Goal: Task Accomplishment & Management: Manage account settings

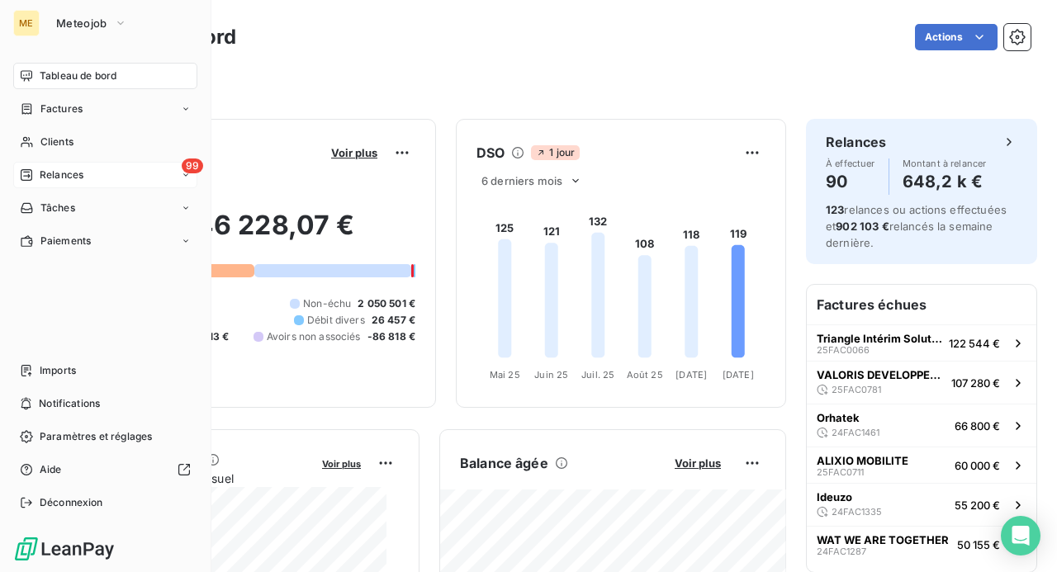
click at [61, 168] on span "Relances" at bounding box center [62, 175] width 44 height 15
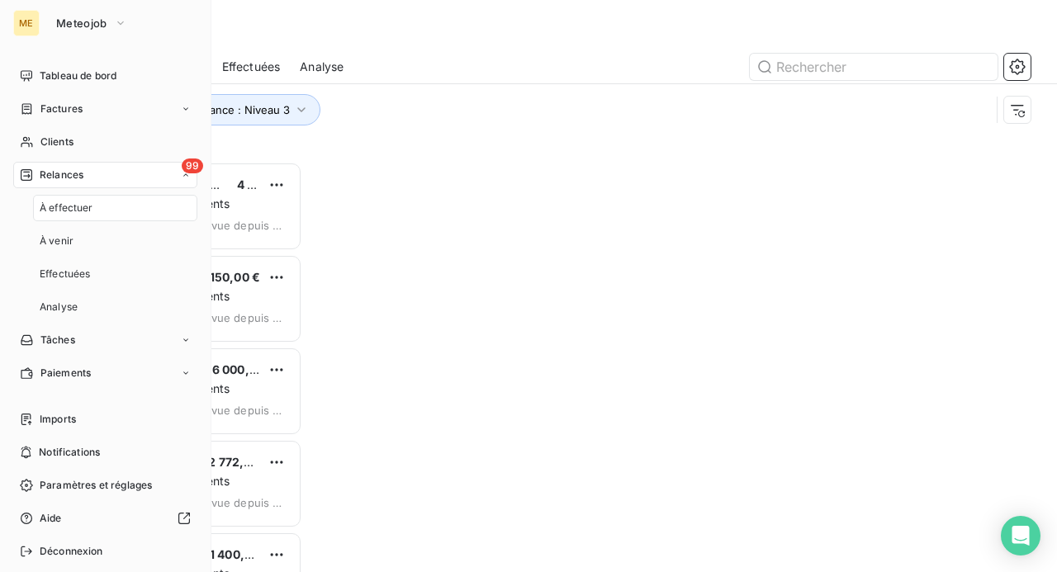
scroll to position [398, 210]
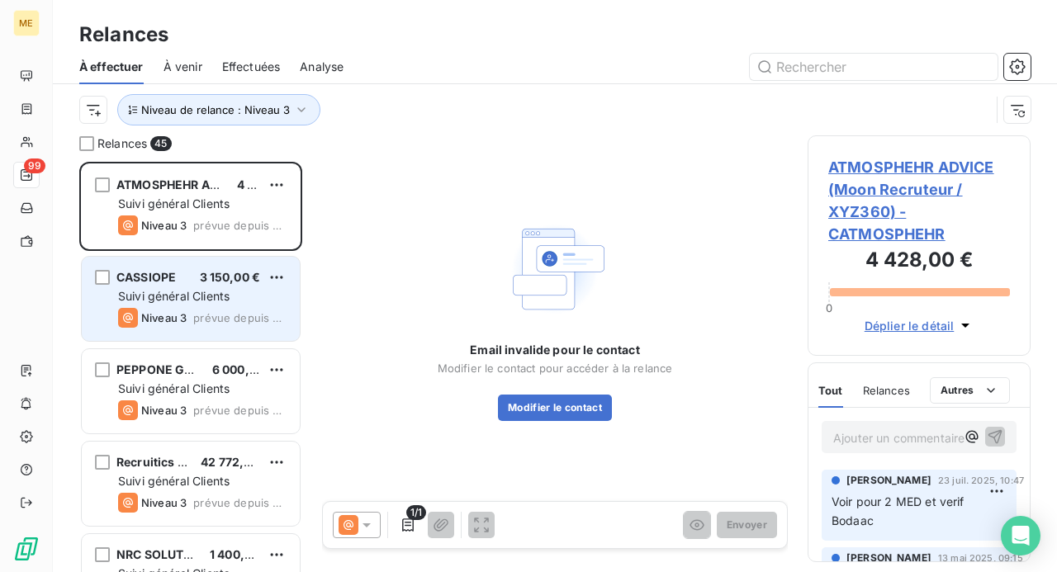
click at [201, 313] on span "prévue depuis 8 jours" at bounding box center [239, 317] width 93 height 13
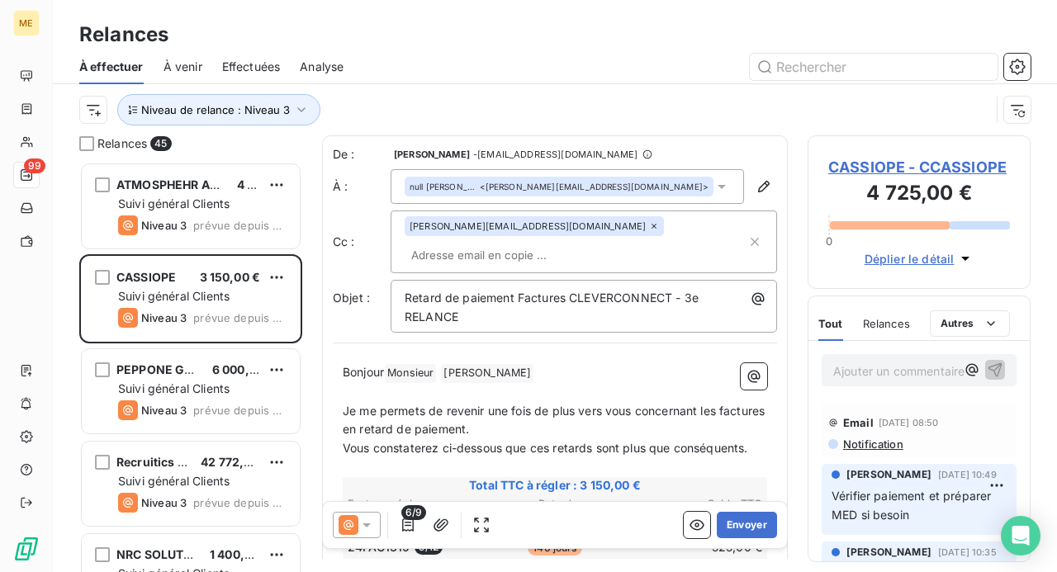
click at [366, 522] on icon at bounding box center [366, 525] width 17 height 17
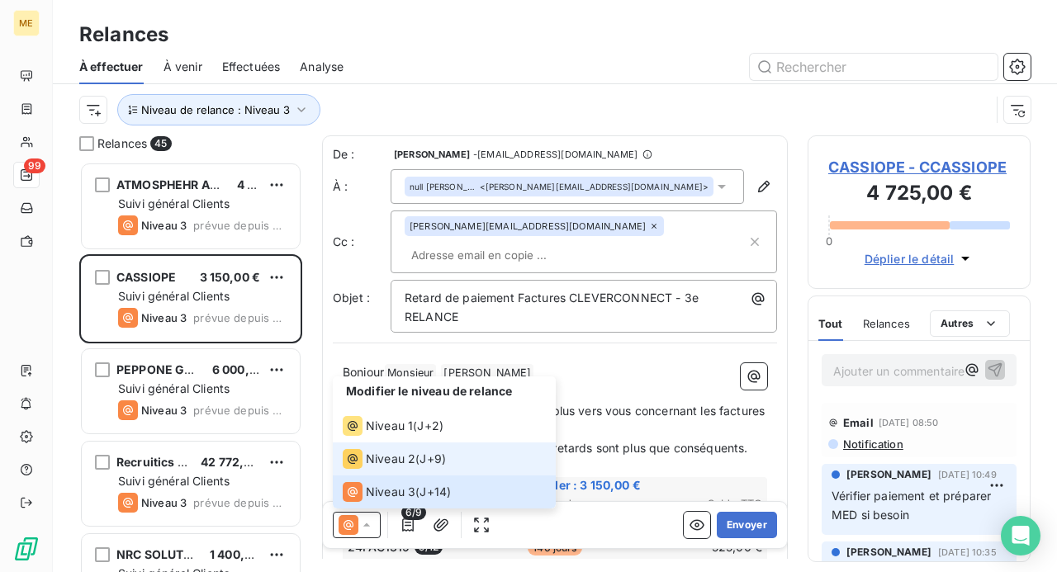
click at [397, 462] on span "Niveau 2" at bounding box center [391, 459] width 50 height 17
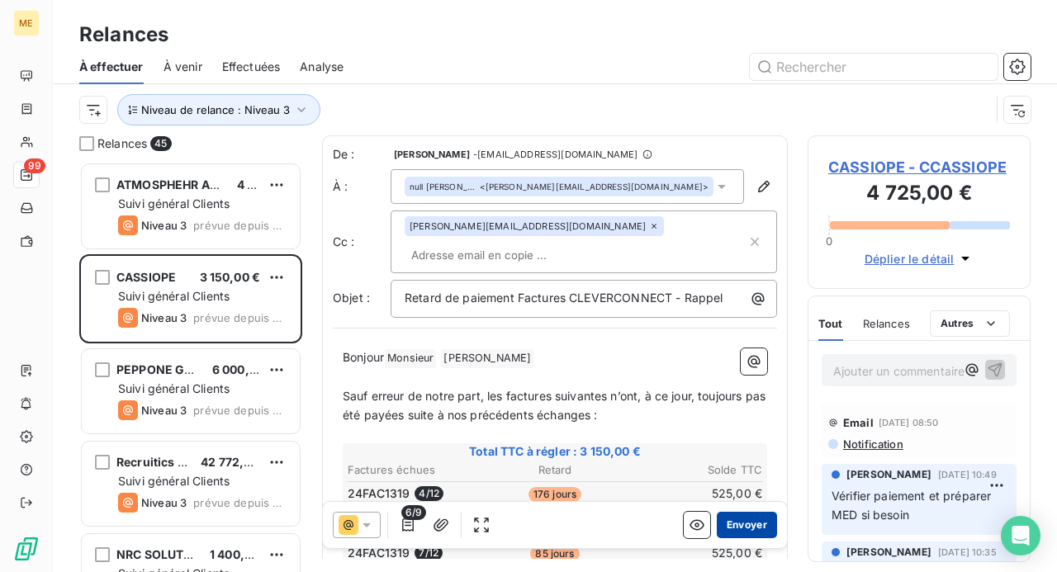
click at [731, 523] on button "Envoyer" at bounding box center [746, 525] width 60 height 26
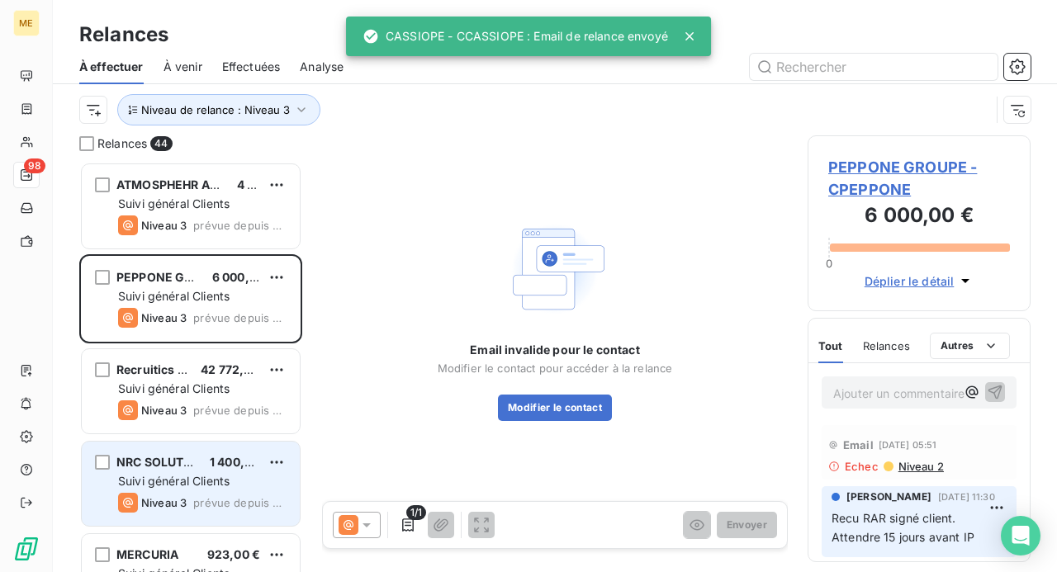
click at [218, 488] on div "Suivi général Clients" at bounding box center [202, 481] width 168 height 17
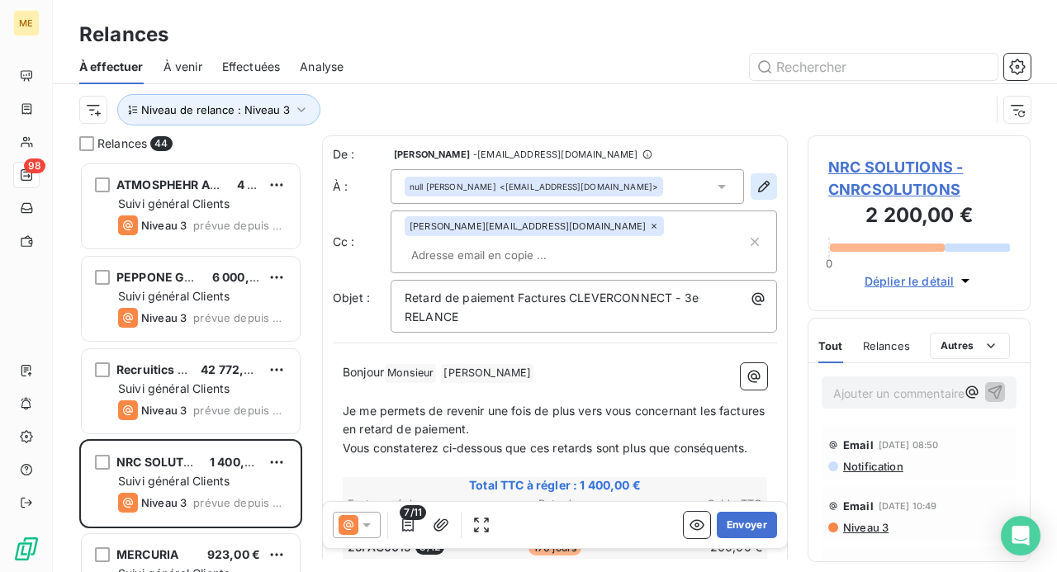
click at [755, 193] on icon "button" at bounding box center [763, 186] width 17 height 17
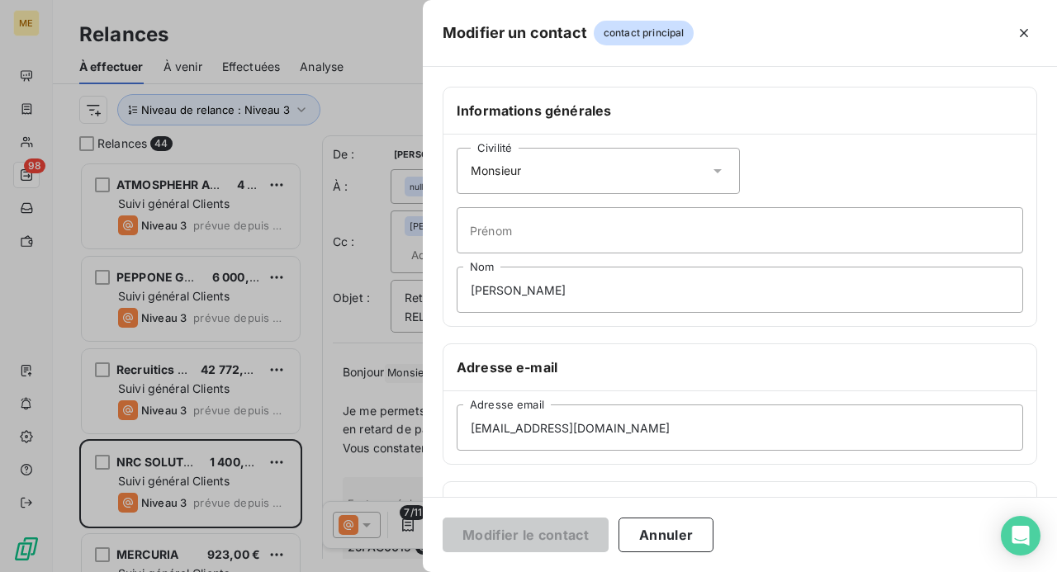
click at [716, 167] on icon at bounding box center [717, 171] width 17 height 17
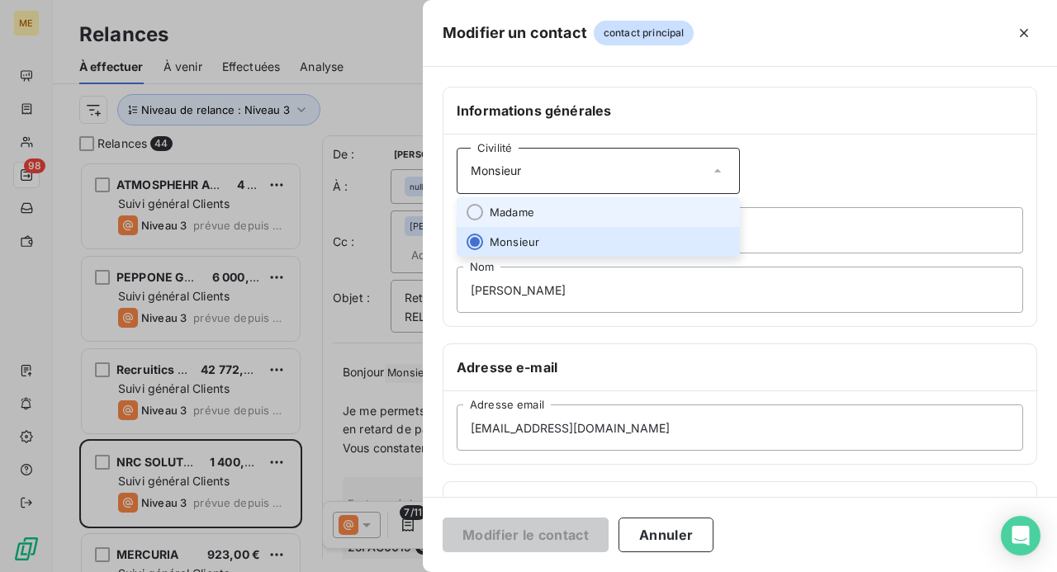
click at [667, 203] on li "Madame" at bounding box center [597, 212] width 283 height 30
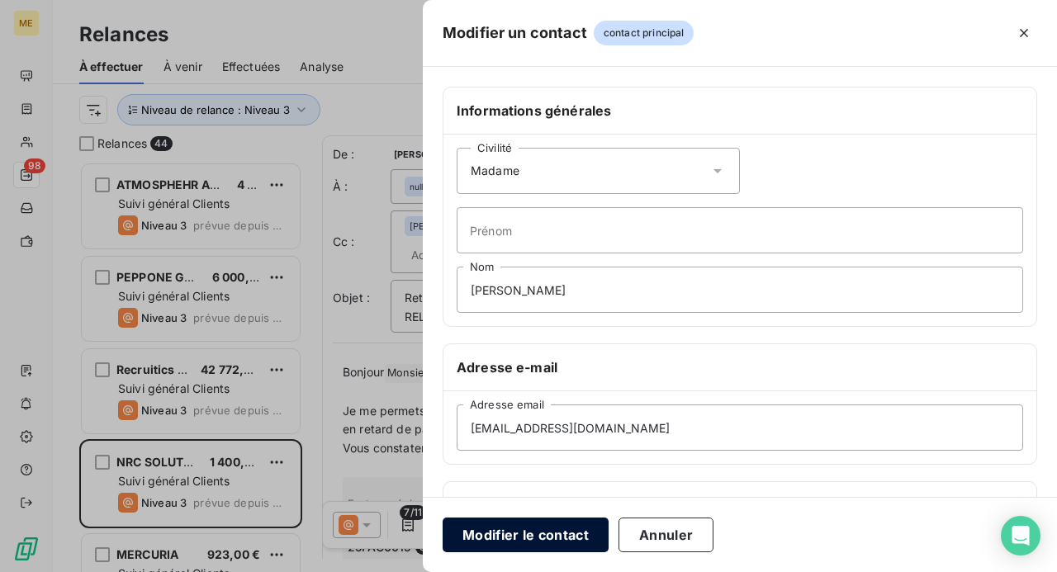
click at [522, 532] on button "Modifier le contact" at bounding box center [525, 535] width 166 height 35
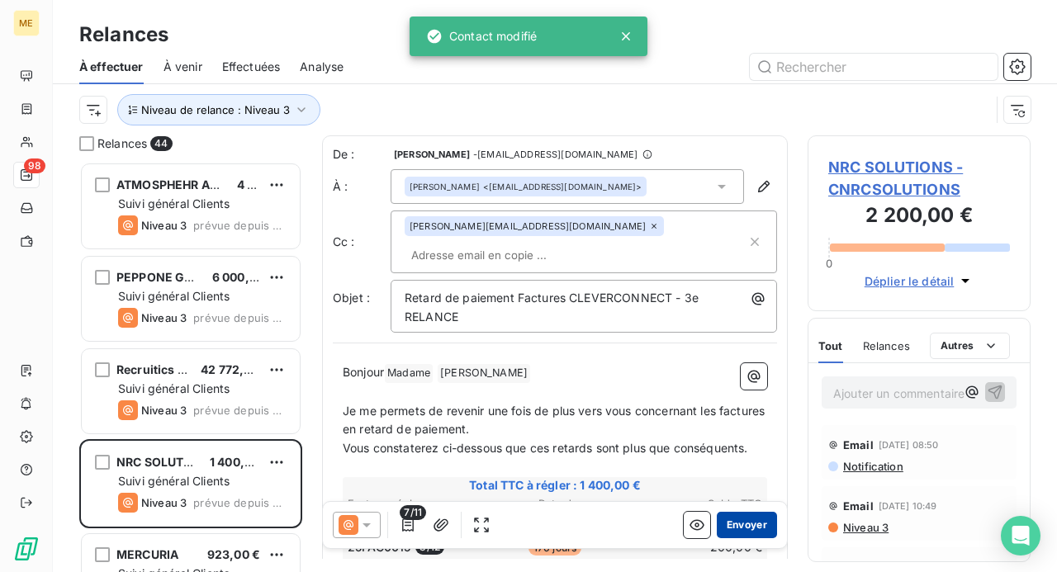
click at [728, 522] on button "Envoyer" at bounding box center [746, 525] width 60 height 26
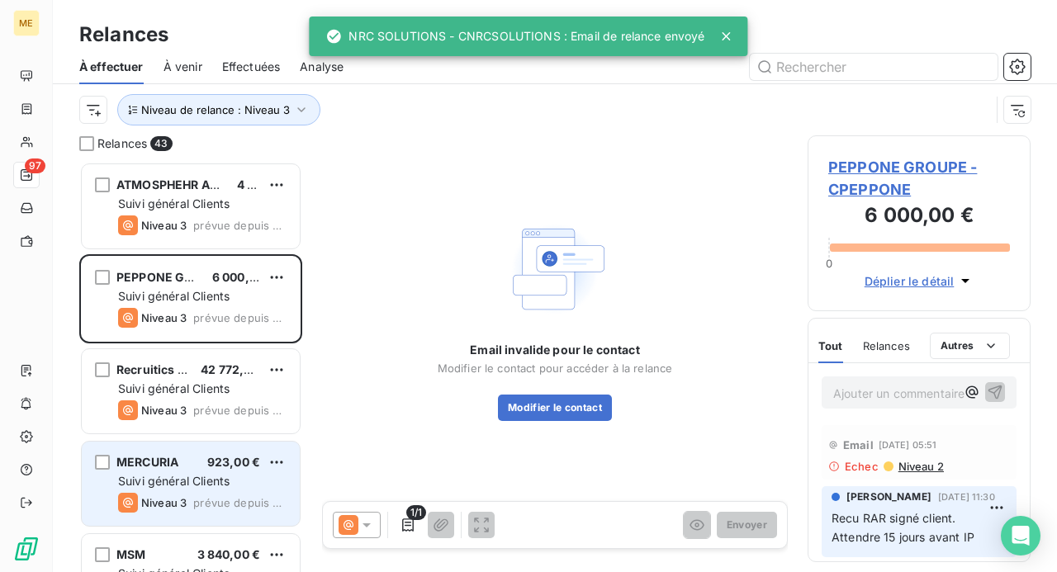
click at [223, 500] on span "prévue depuis 4 jours" at bounding box center [239, 502] width 93 height 13
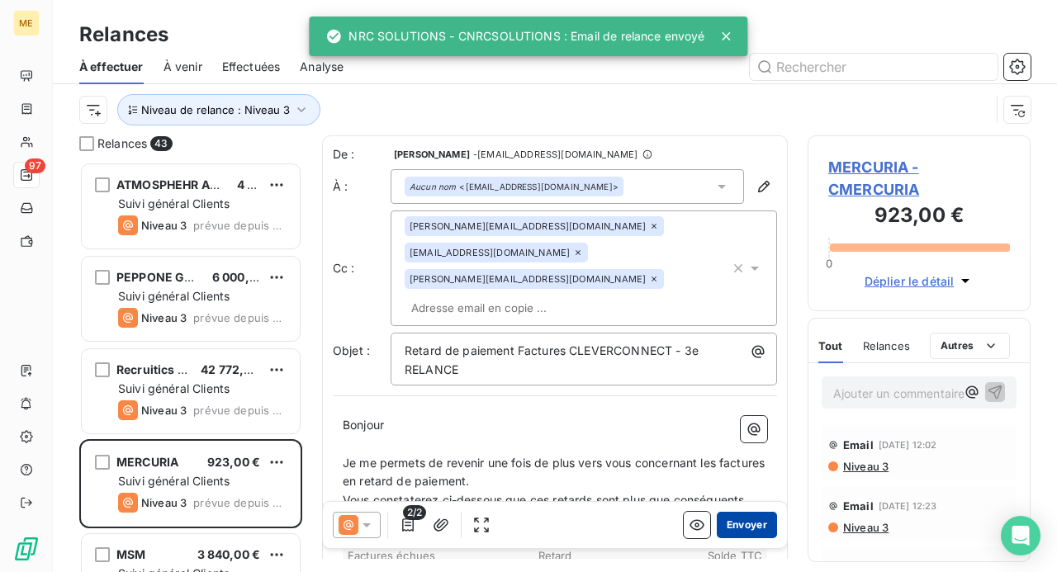
click at [723, 520] on button "Envoyer" at bounding box center [746, 525] width 60 height 26
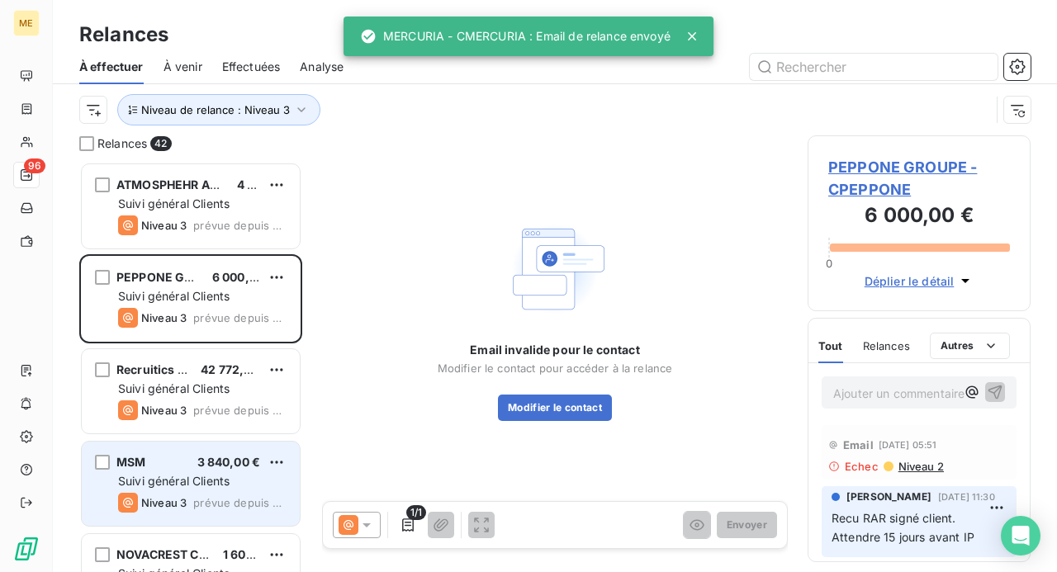
click at [199, 471] on div "MSM 3 840,00 € Suivi général Clients Niveau 3 prévue depuis 4 jours" at bounding box center [191, 484] width 218 height 84
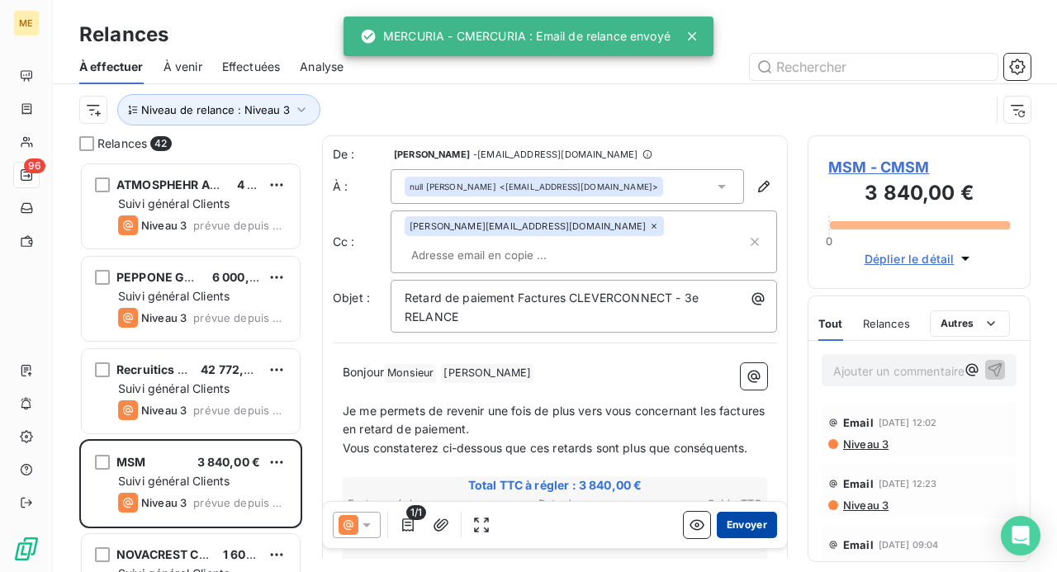
click at [727, 530] on button "Envoyer" at bounding box center [746, 525] width 60 height 26
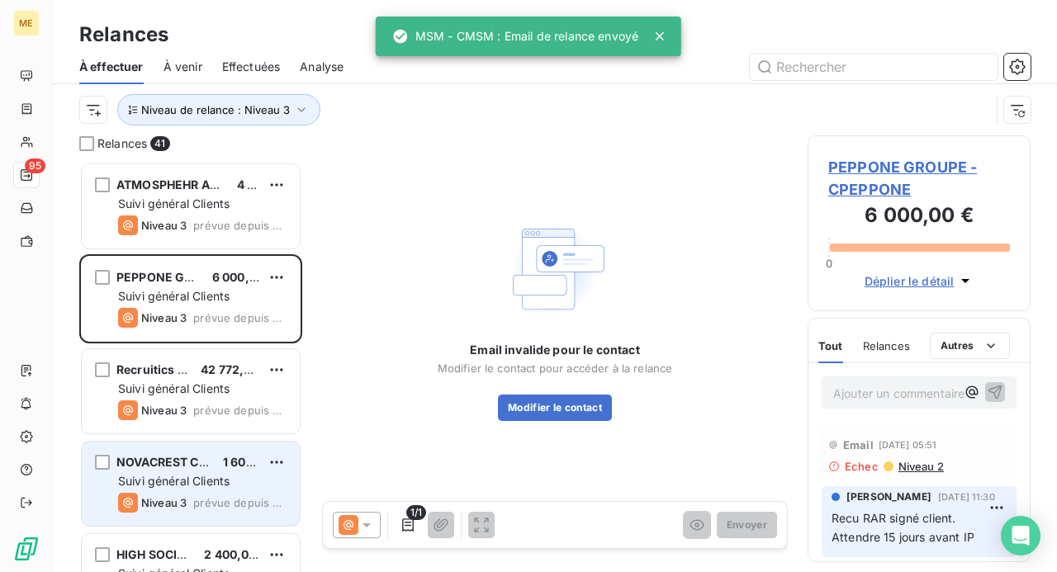
click at [239, 467] on span "1 600,00 €" at bounding box center [253, 462] width 61 height 14
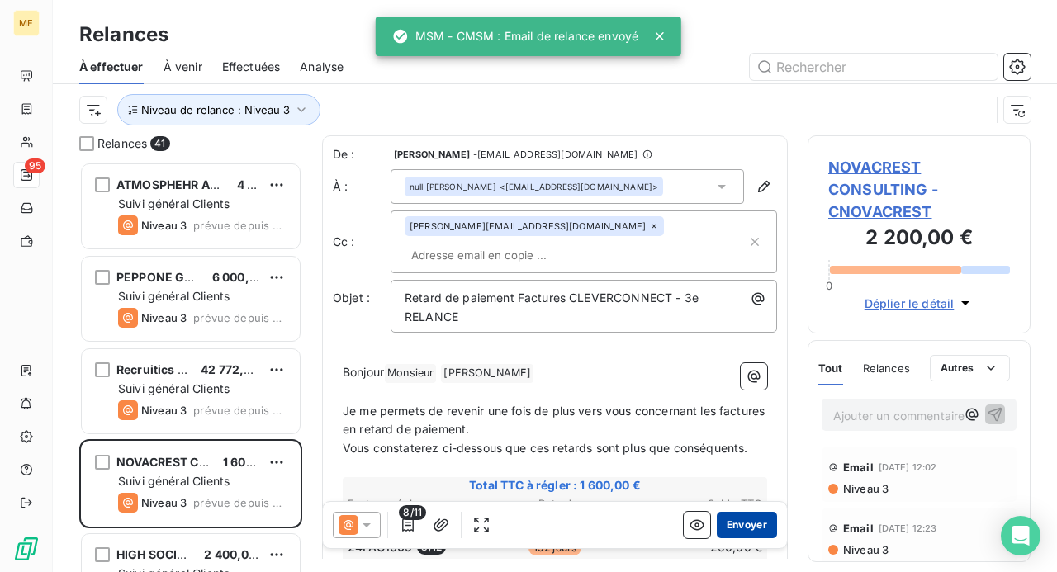
click at [735, 523] on button "Envoyer" at bounding box center [746, 525] width 60 height 26
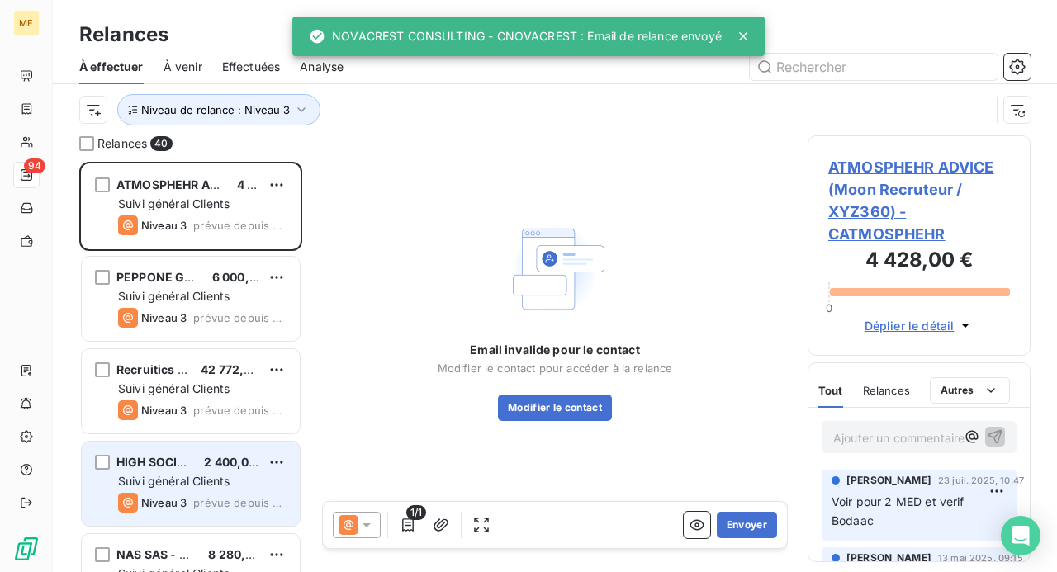
click at [217, 500] on span "prévue depuis 4 jours" at bounding box center [239, 502] width 93 height 13
